Goal: Task Accomplishment & Management: Manage account settings

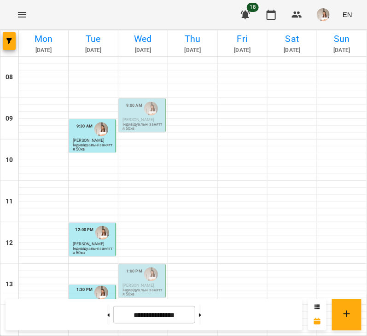
click at [126, 128] on p "Індивідуальні заняття 50хв" at bounding box center [142, 126] width 41 height 8
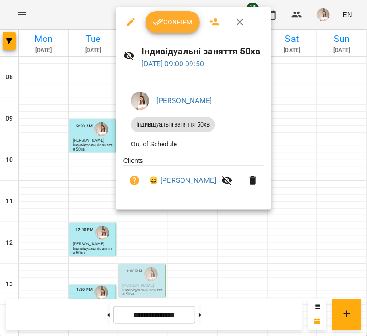
click at [156, 26] on icon "button" at bounding box center [158, 22] width 11 height 11
click at [169, 26] on span "Confirm" at bounding box center [173, 22] width 40 height 11
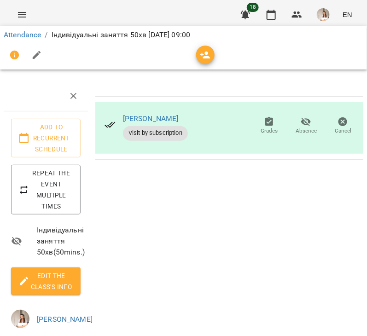
click at [33, 58] on icon "button" at bounding box center [37, 55] width 8 height 8
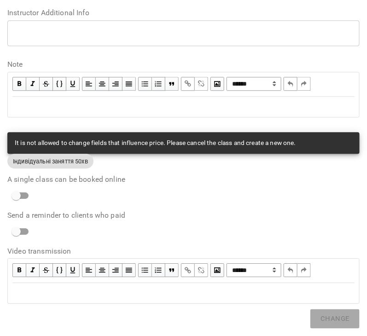
click at [53, 101] on div "Edit text" at bounding box center [183, 106] width 342 height 11
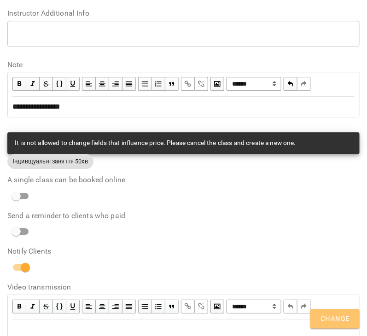
click at [334, 314] on span "Change" at bounding box center [334, 319] width 29 height 12
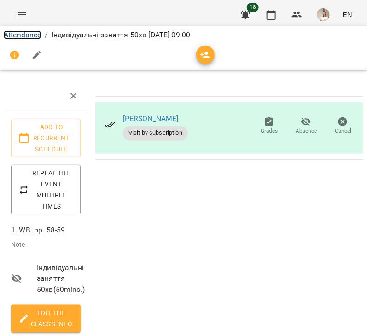
click at [18, 33] on link "Attendance" at bounding box center [22, 34] width 37 height 9
